Goal: Information Seeking & Learning: Learn about a topic

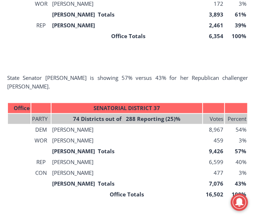
scroll to position [1061, 0]
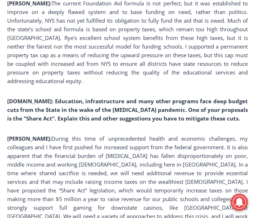
scroll to position [1574, 0]
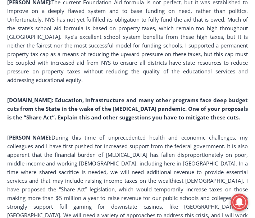
click at [173, 133] on p "Mayer: During this time of unprecedented health and economic challenges, my col…" at bounding box center [127, 180] width 241 height 95
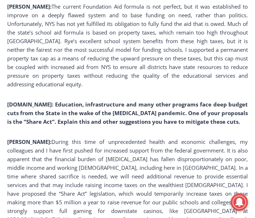
scroll to position [1570, 0]
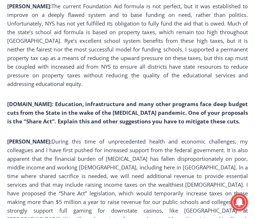
click at [186, 137] on p "Mayer: During this time of unprecedented health and economic challenges, my col…" at bounding box center [127, 184] width 241 height 95
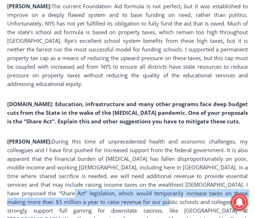
drag, startPoint x: 8, startPoint y: 108, endPoint x: 97, endPoint y: 114, distance: 88.7
click at [97, 137] on p "Mayer: During this time of unprecedented health and economic challenges, my col…" at bounding box center [127, 184] width 241 height 95
copy p "would temporarily increase taxes on those making more than $5 million a year to…"
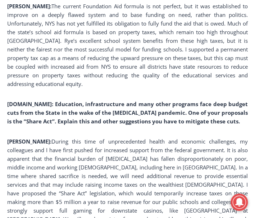
click at [174, 137] on p "Mayer: During this time of unprecedented health and economic challenges, my col…" at bounding box center [127, 184] width 241 height 95
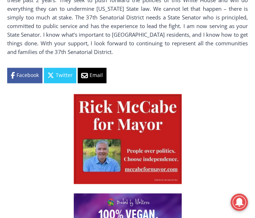
scroll to position [2752, 0]
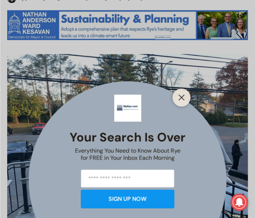
scroll to position [272, 0]
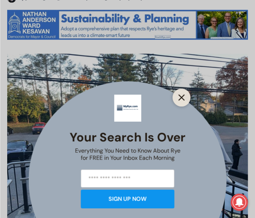
click at [183, 94] on button "Close" at bounding box center [182, 97] width 10 height 10
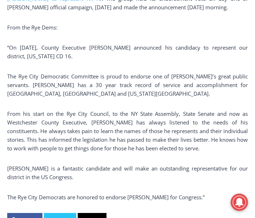
scroll to position [561, 0]
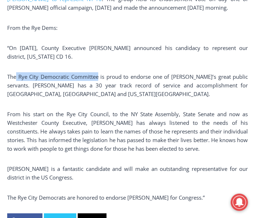
drag, startPoint x: 102, startPoint y: 70, endPoint x: 17, endPoint y: 70, distance: 84.9
click at [17, 72] on p "The Rye City Democratic Committee is proud to endorse one of Rye’s great public…" at bounding box center [127, 85] width 241 height 26
copy p "Rye City Democratic Committee"
